Goal: Information Seeking & Learning: Learn about a topic

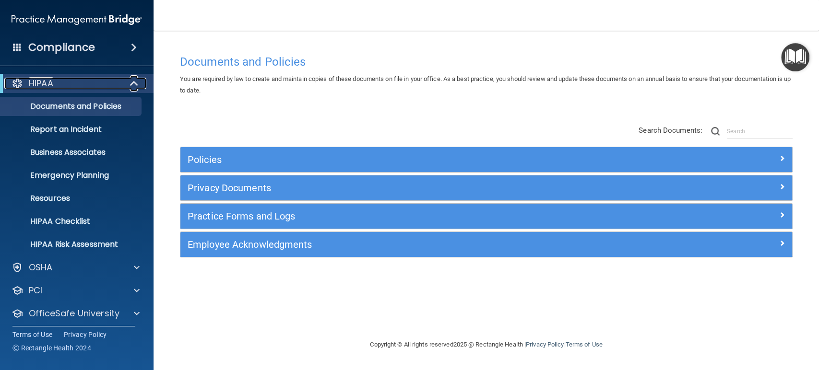
click at [138, 81] on span at bounding box center [135, 84] width 8 height 12
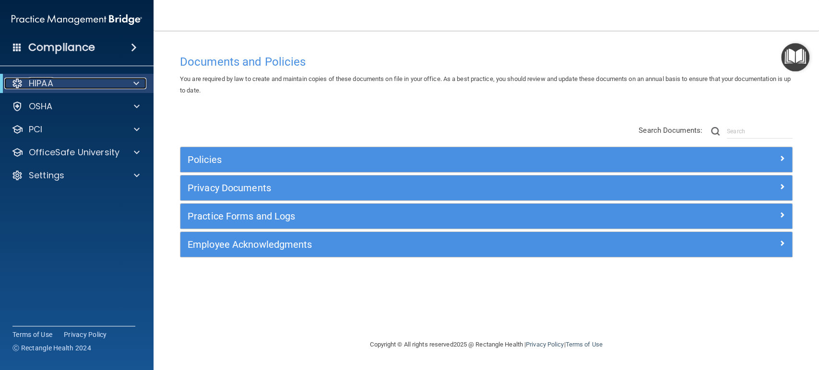
click at [136, 83] on span at bounding box center [136, 84] width 6 height 12
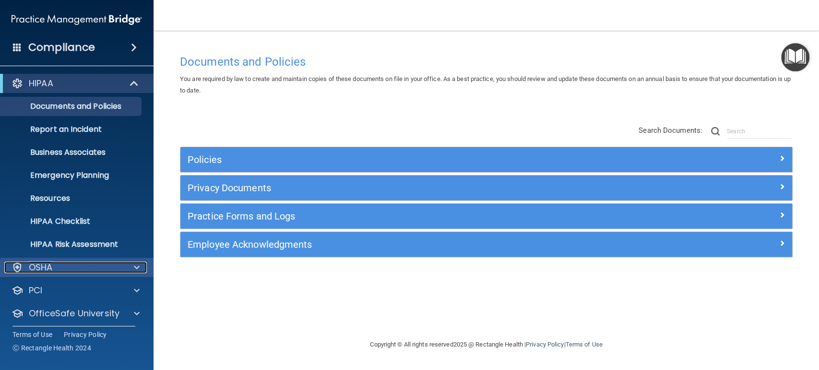
click at [134, 268] on span at bounding box center [137, 268] width 6 height 12
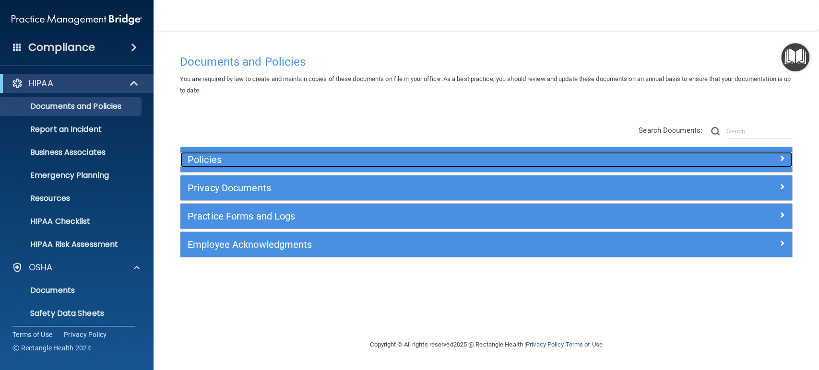
click at [252, 153] on div "Policies" at bounding box center [409, 159] width 459 height 15
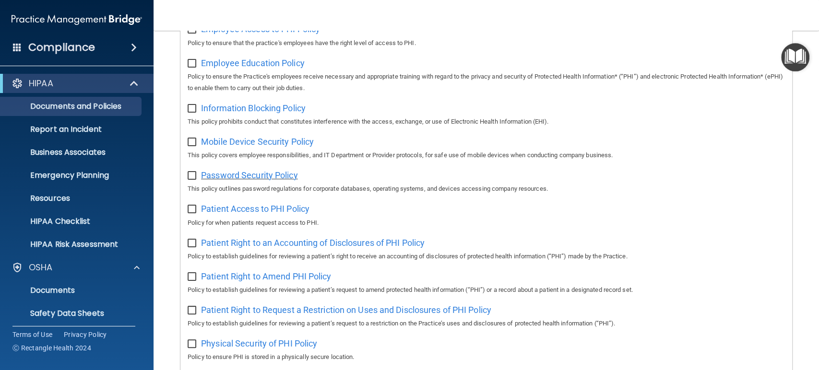
scroll to position [373, 0]
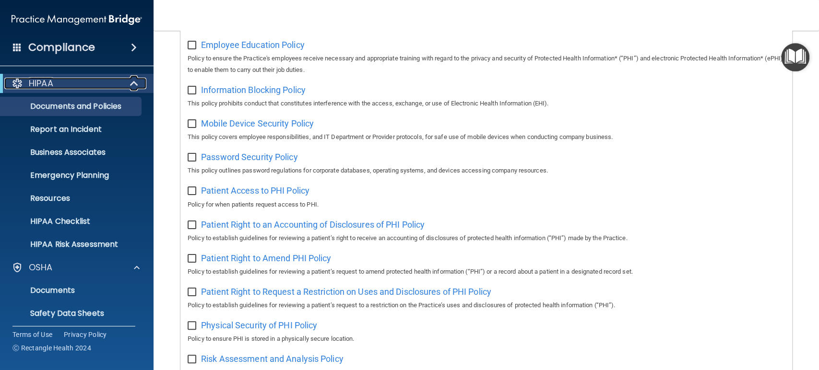
click at [139, 86] on span at bounding box center [135, 84] width 8 height 12
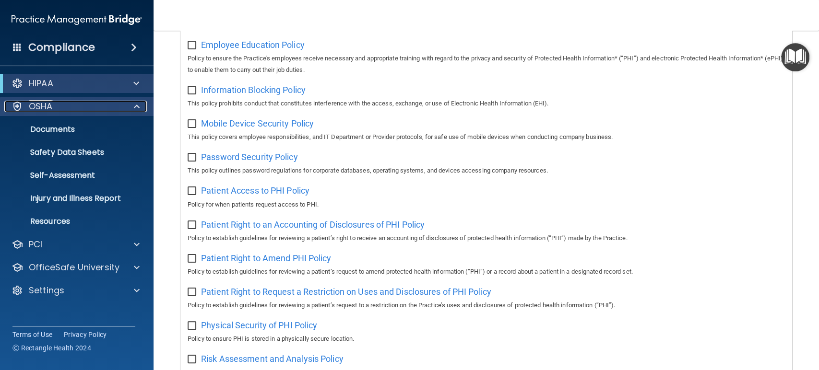
click at [140, 103] on div at bounding box center [135, 107] width 24 height 12
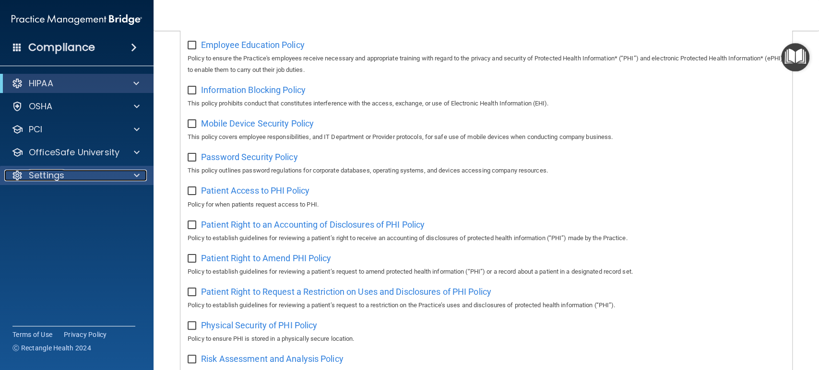
click at [138, 172] on span at bounding box center [137, 176] width 6 height 12
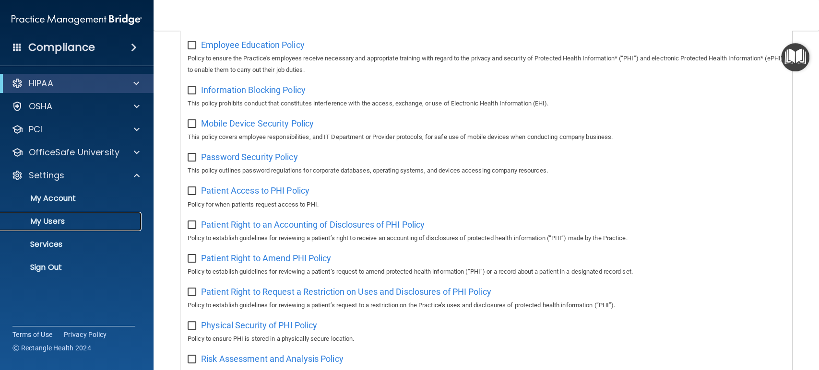
click at [86, 217] on p "My Users" at bounding box center [71, 222] width 131 height 10
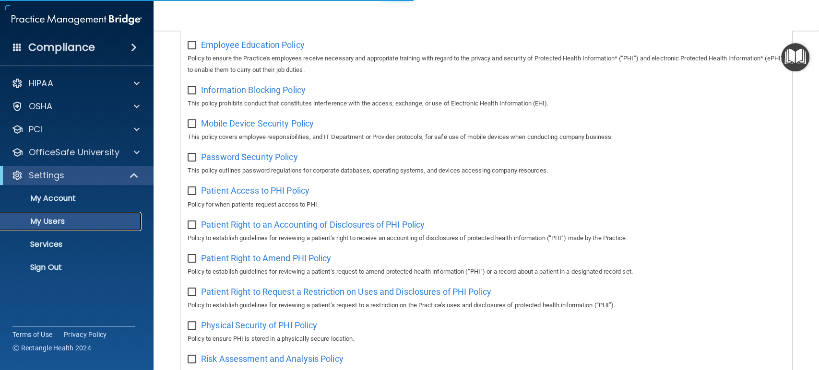
select select "20"
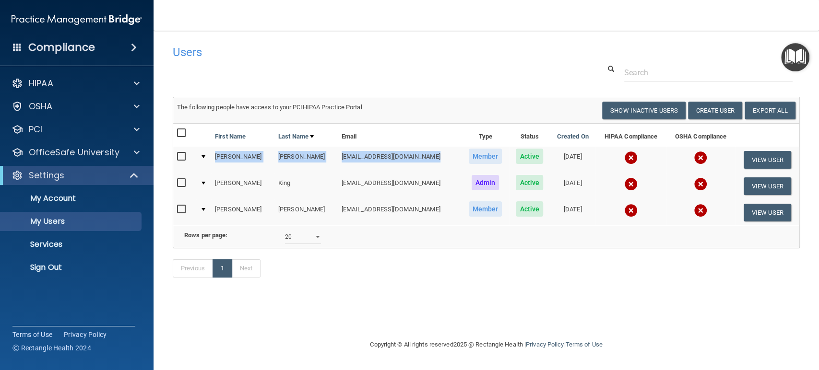
drag, startPoint x: 215, startPoint y: 156, endPoint x: 411, endPoint y: 153, distance: 196.3
click at [411, 153] on tr "Sally Johnson sjohnson@rectanglehealth.com Member Active 04/06/2023 View User" at bounding box center [486, 160] width 626 height 26
click at [113, 149] on p "OfficeSafe University" at bounding box center [74, 153] width 91 height 12
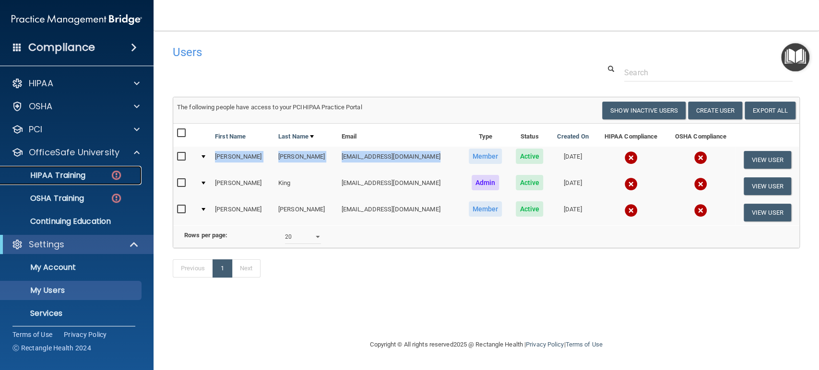
click at [86, 176] on div "HIPAA Training" at bounding box center [71, 176] width 131 height 10
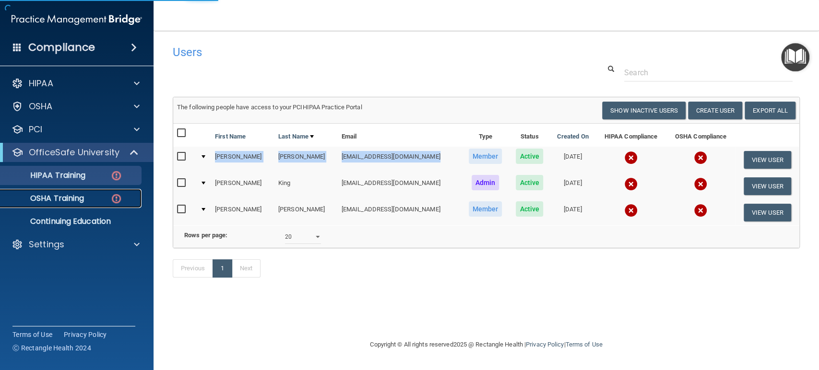
click at [86, 200] on div "OSHA Training" at bounding box center [71, 199] width 131 height 10
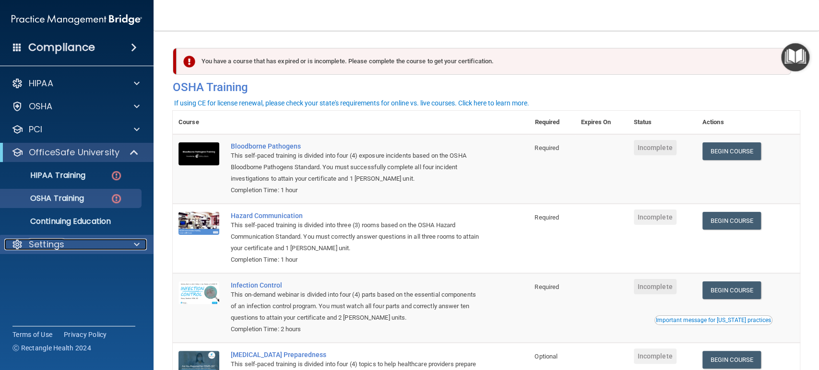
click at [129, 241] on div at bounding box center [135, 245] width 24 height 12
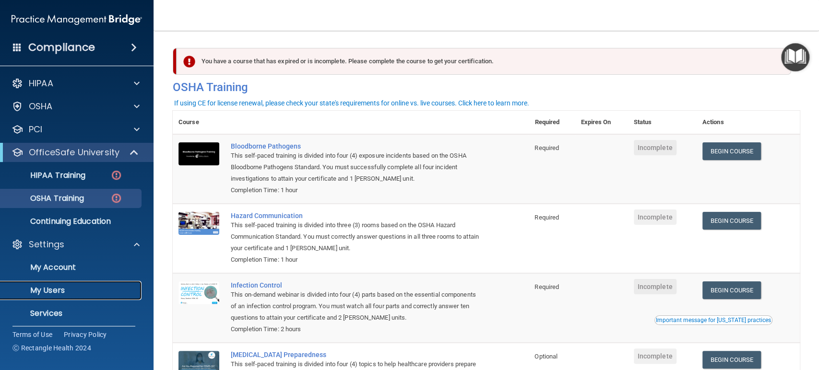
click at [89, 287] on p "My Users" at bounding box center [71, 291] width 131 height 10
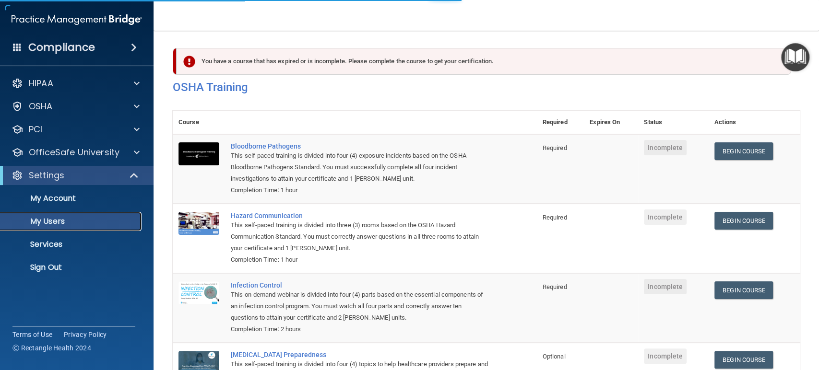
select select "20"
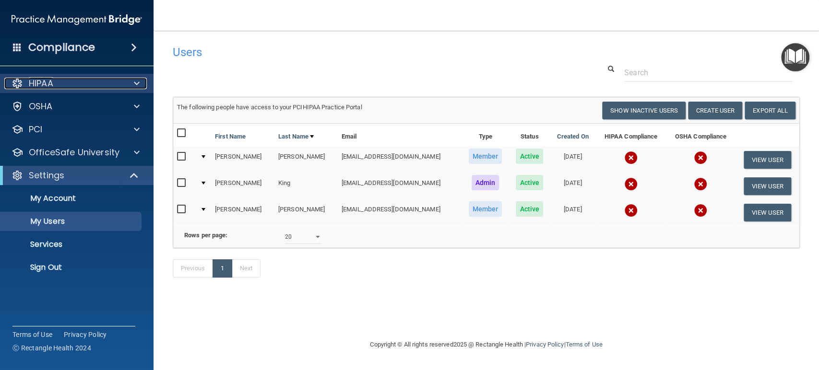
click at [131, 80] on div at bounding box center [135, 84] width 24 height 12
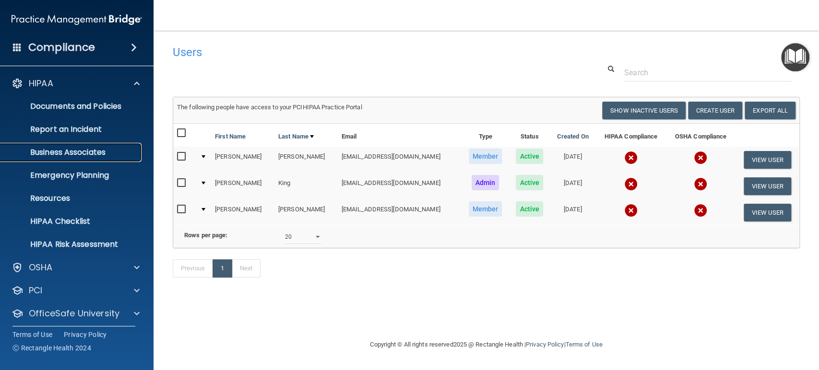
click at [97, 153] on p "Business Associates" at bounding box center [71, 153] width 131 height 10
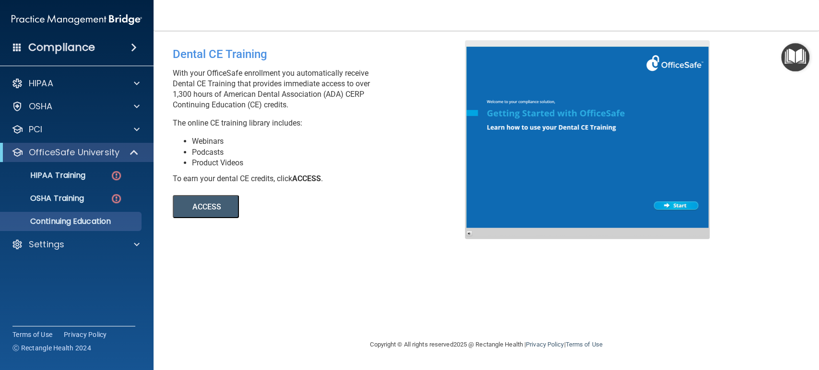
click at [219, 208] on button "ACCESS" at bounding box center [206, 206] width 66 height 23
click at [134, 154] on span at bounding box center [135, 153] width 8 height 12
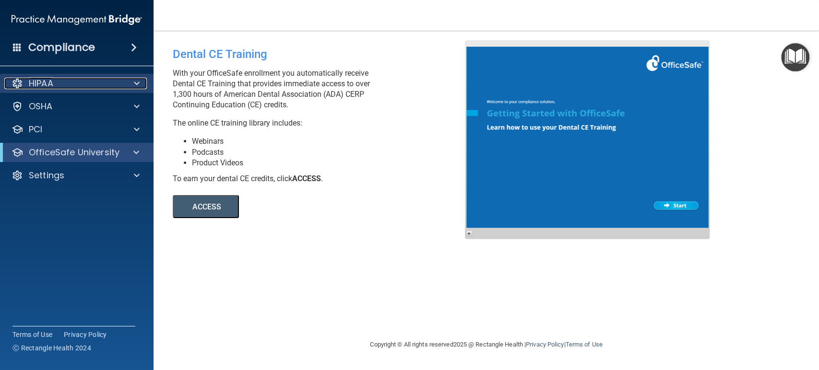
click at [135, 82] on span at bounding box center [137, 84] width 6 height 12
